Goal: Task Accomplishment & Management: Manage account settings

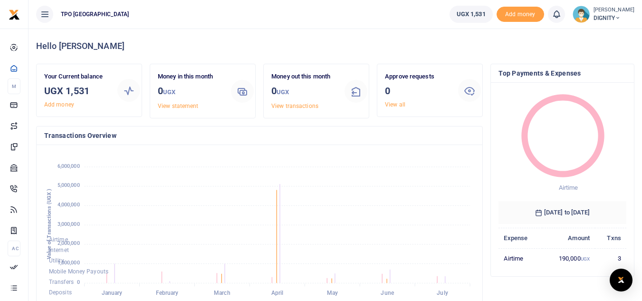
click at [577, 18] on img at bounding box center [580, 14] width 17 height 17
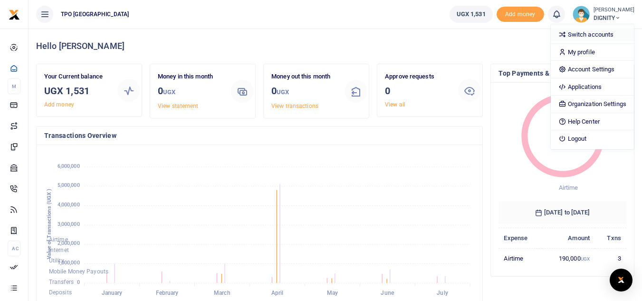
click at [586, 37] on link "Switch accounts" at bounding box center [592, 34] width 83 height 13
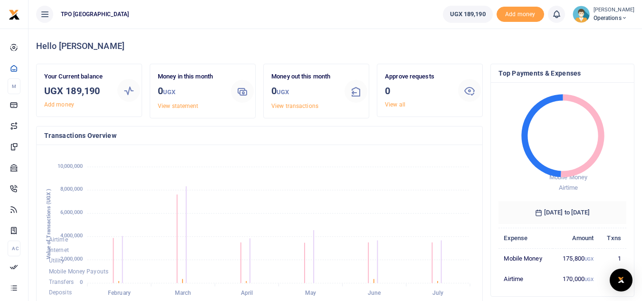
click at [581, 18] on img at bounding box center [580, 14] width 17 height 17
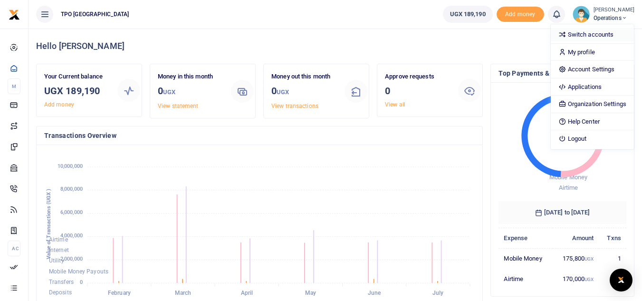
click at [592, 33] on link "Switch accounts" at bounding box center [592, 34] width 83 height 13
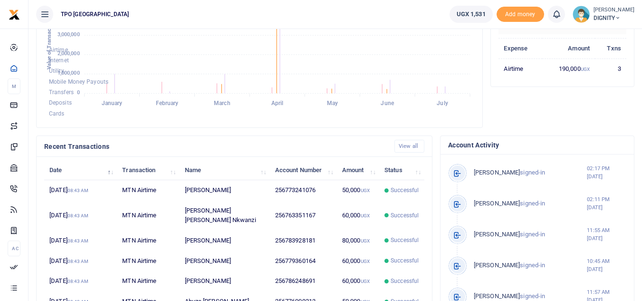
scroll to position [285, 0]
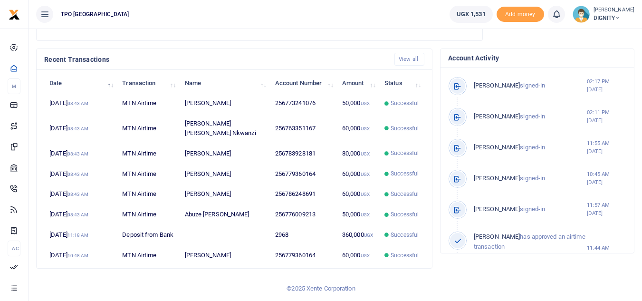
click at [581, 14] on img at bounding box center [580, 14] width 17 height 17
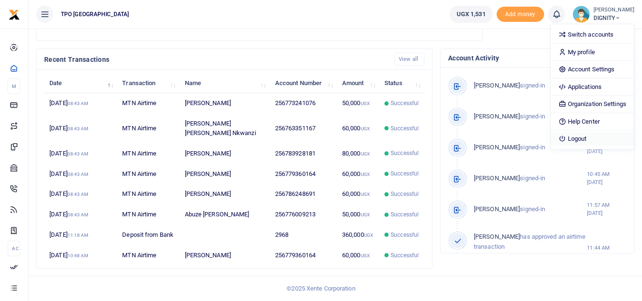
click at [580, 134] on link "Logout" at bounding box center [592, 138] width 83 height 13
